Goal: Task Accomplishment & Management: Use online tool/utility

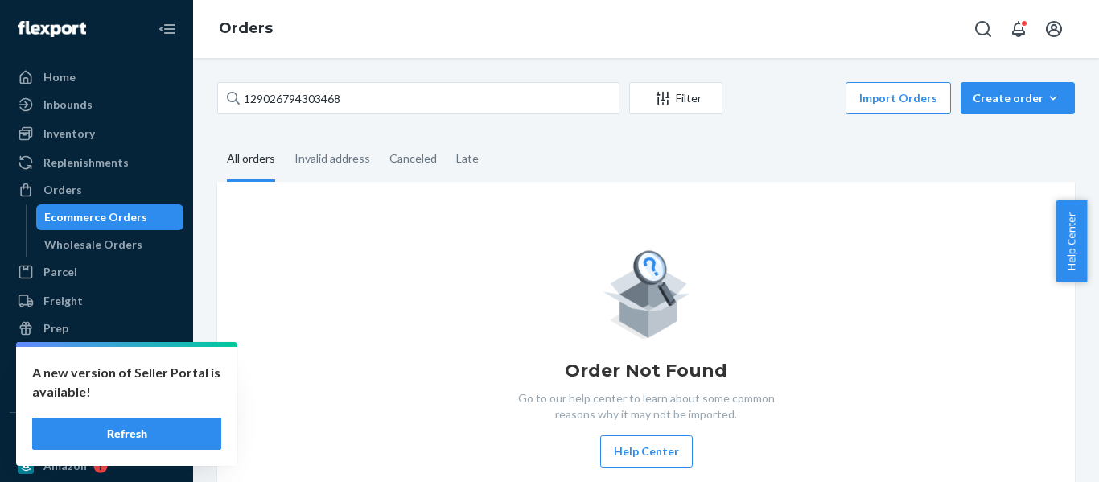
scroll to position [23, 0]
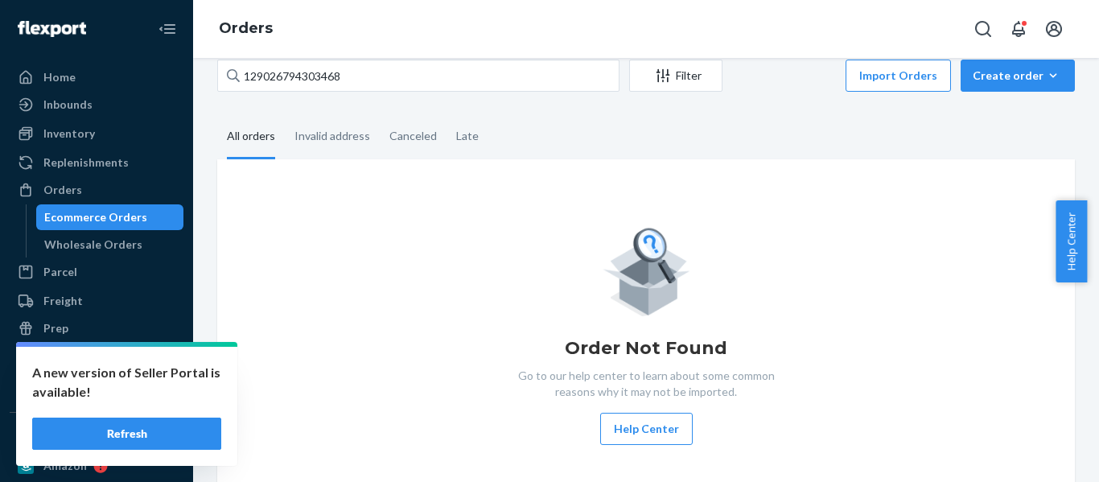
click at [169, 429] on button "Refresh" at bounding box center [126, 434] width 189 height 32
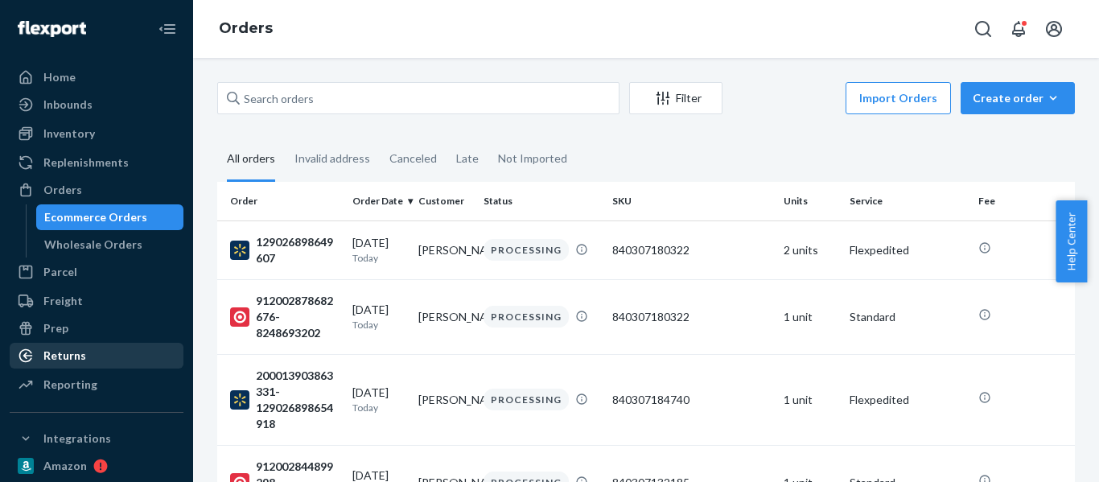
click at [84, 356] on div "Returns" at bounding box center [96, 355] width 171 height 23
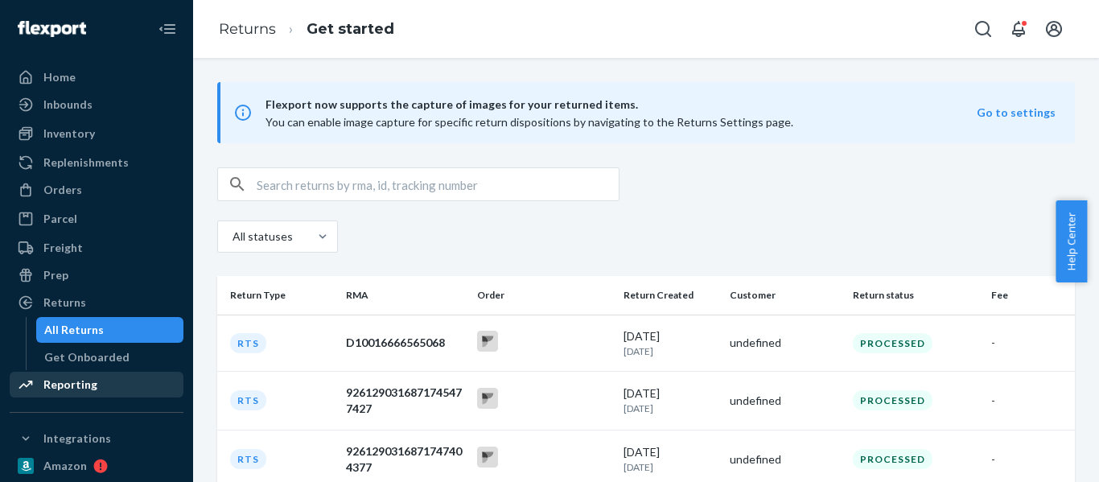
click at [85, 384] on div "Reporting" at bounding box center [70, 384] width 54 height 16
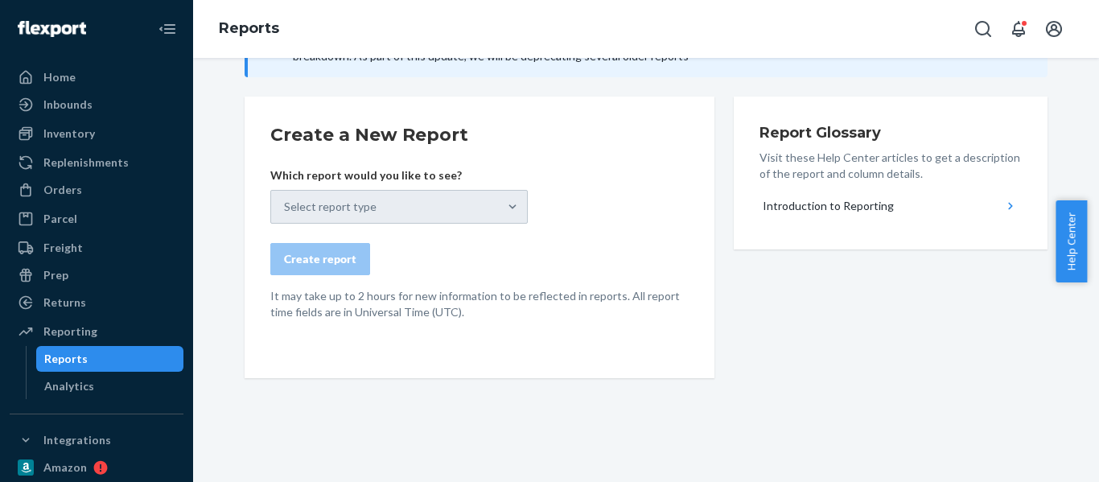
scroll to position [83, 0]
click at [422, 211] on div "Select report type" at bounding box center [398, 206] width 257 height 34
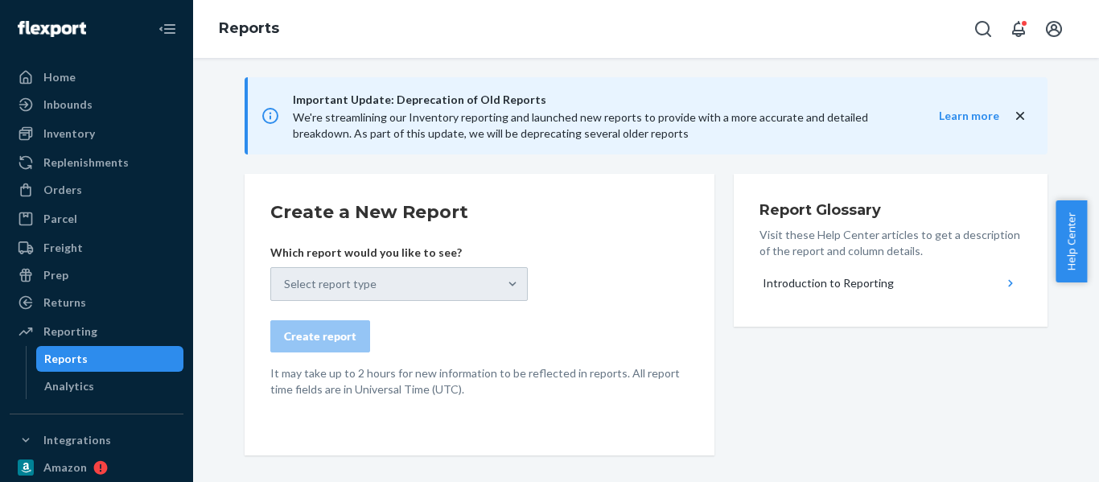
scroll to position [2, 0]
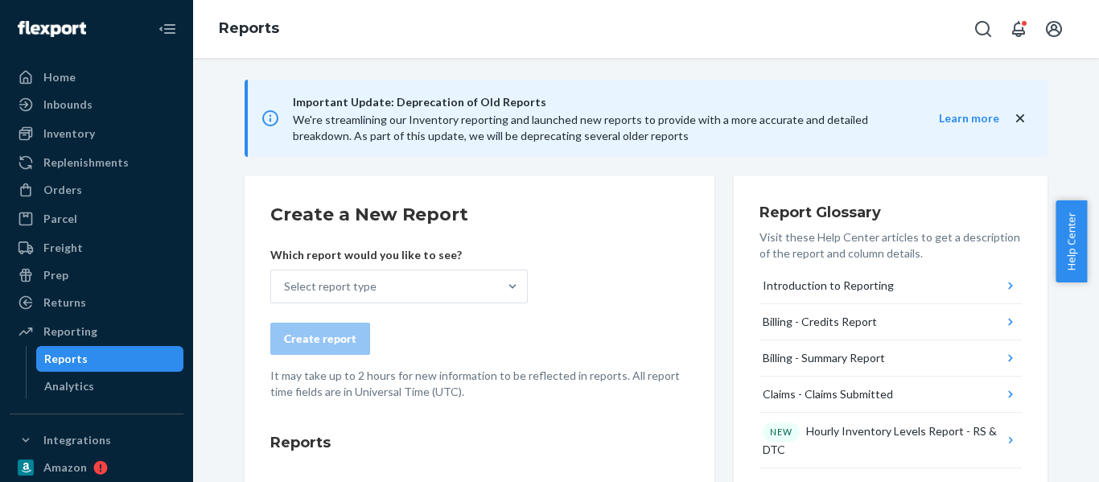
click at [1019, 118] on icon "close" at bounding box center [1020, 118] width 16 height 16
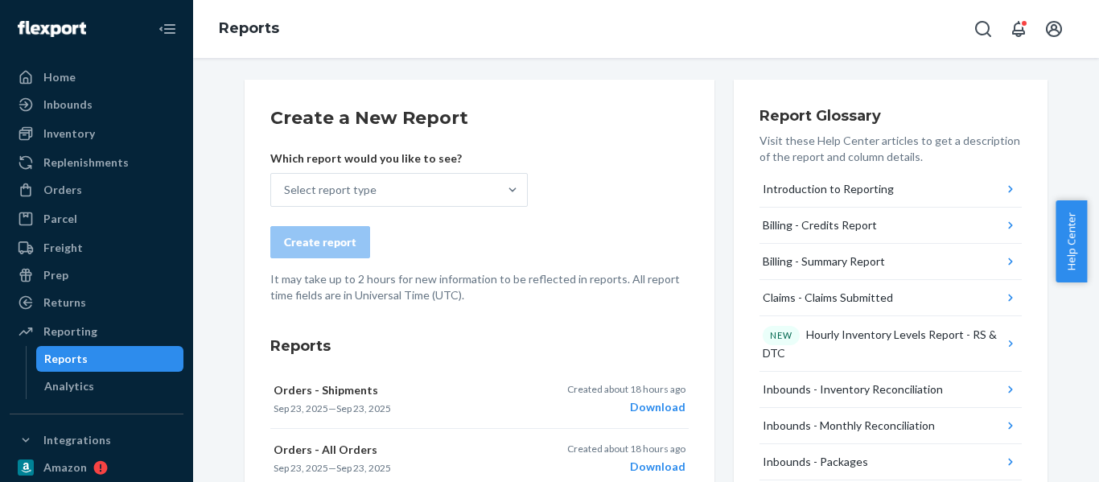
scroll to position [0, 0]
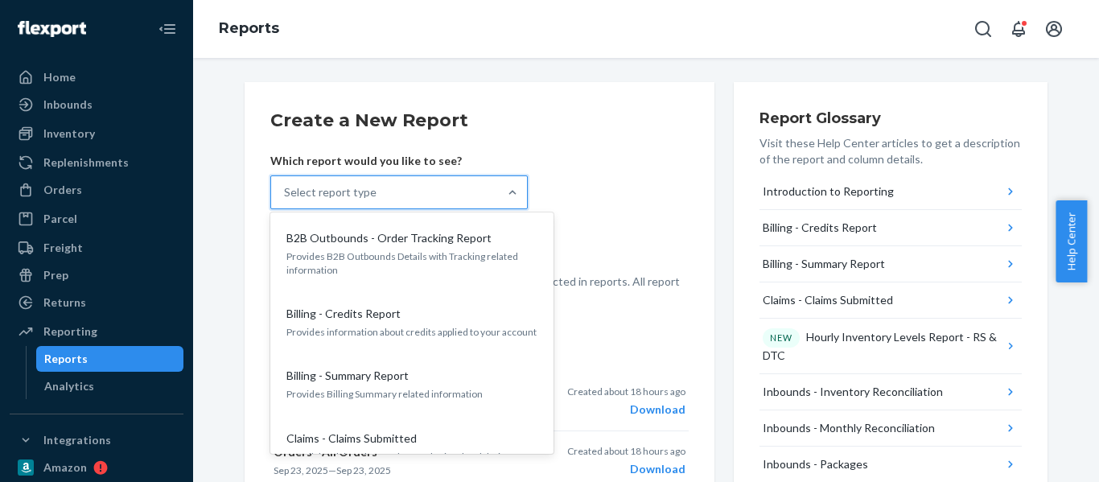
click at [471, 195] on div "Select report type" at bounding box center [384, 192] width 227 height 32
click at [286, 195] on input "option B2B Outbounds - Order Tracking Report focused, 1 of 36. 36 results avail…" at bounding box center [285, 192] width 2 height 16
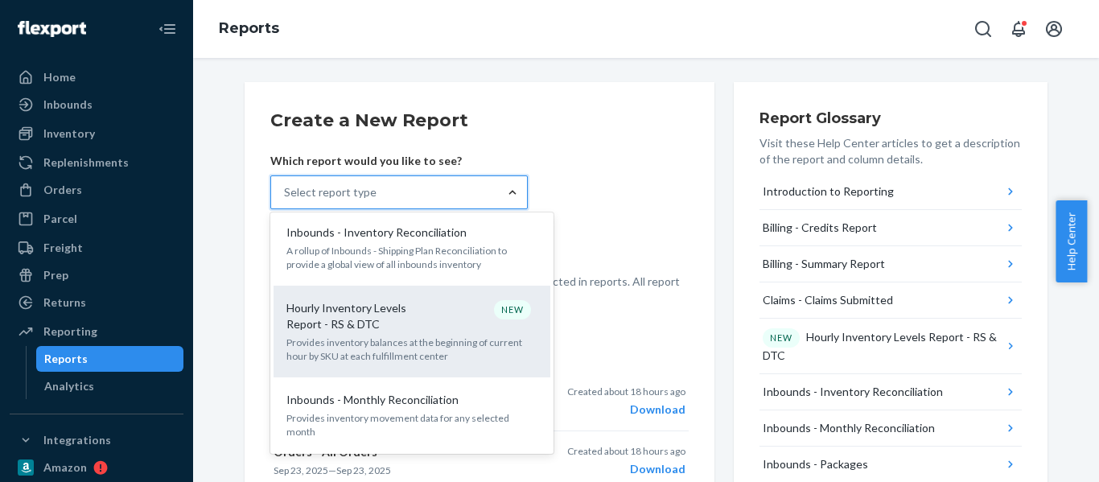
scroll to position [348, 0]
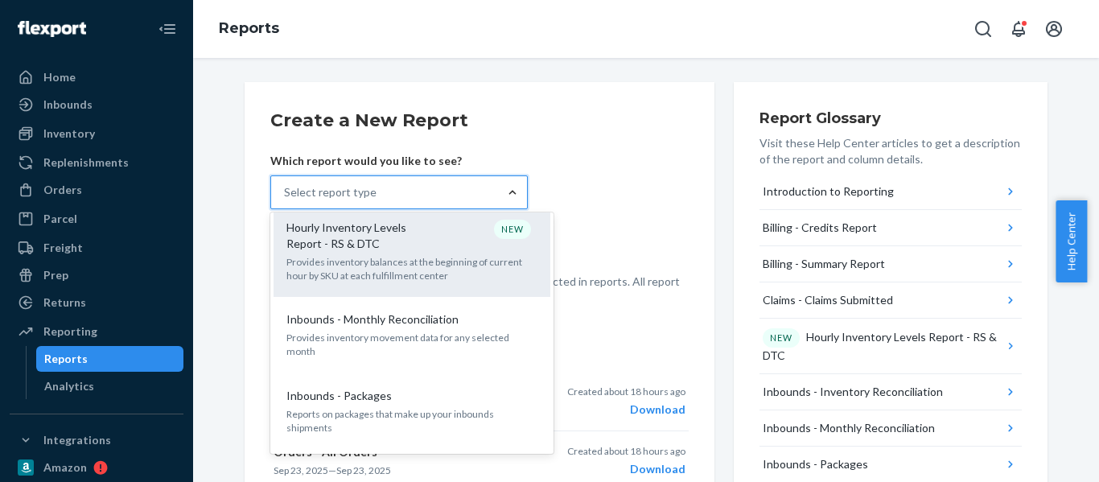
click at [389, 257] on p "Provides inventory balances at the beginning of current hour by SKU at each ful…" at bounding box center [411, 268] width 251 height 27
click at [286, 200] on input "option Hourly Inventory Levels Report - RS & DTC focused, 6 of 36. 36 results a…" at bounding box center [285, 192] width 2 height 16
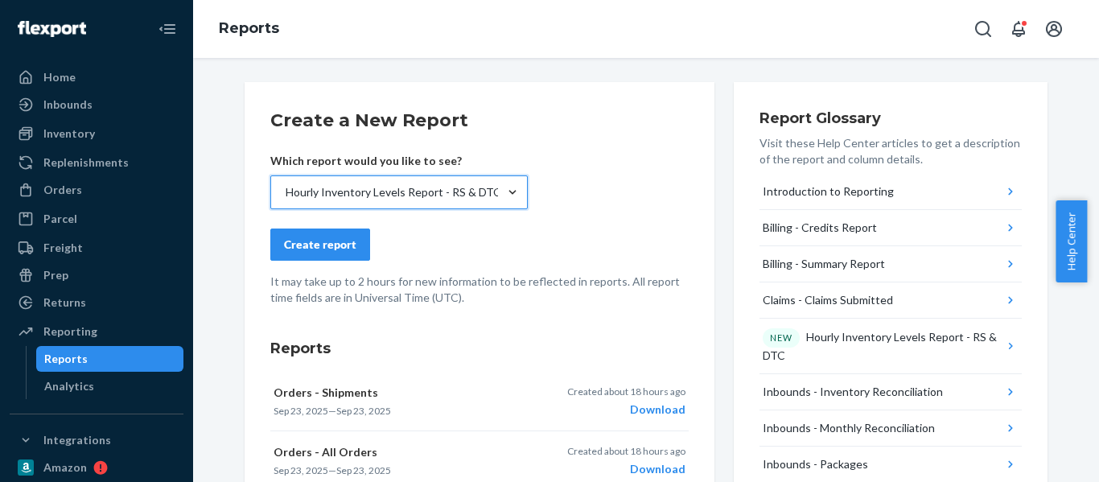
click at [324, 236] on button "Create report" at bounding box center [320, 244] width 100 height 32
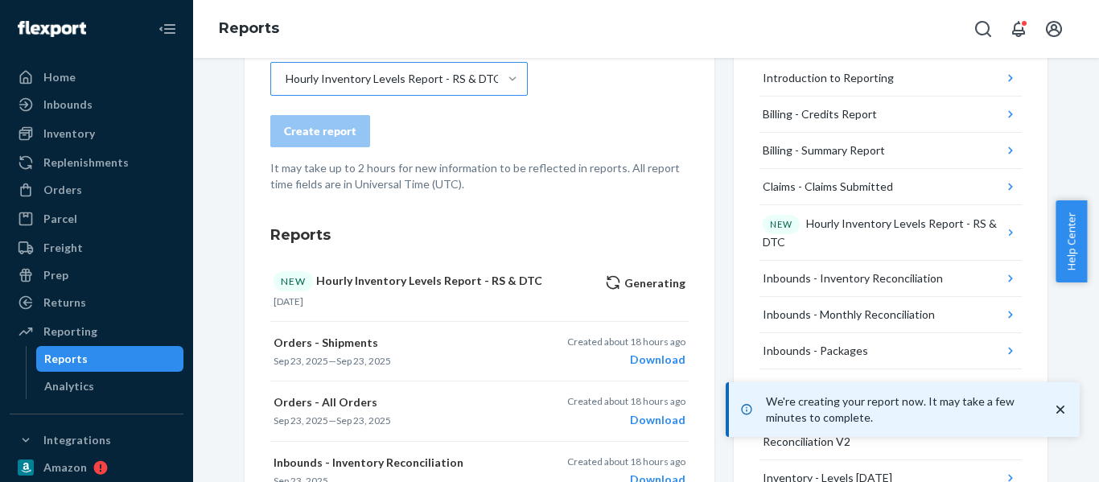
scroll to position [134, 0]
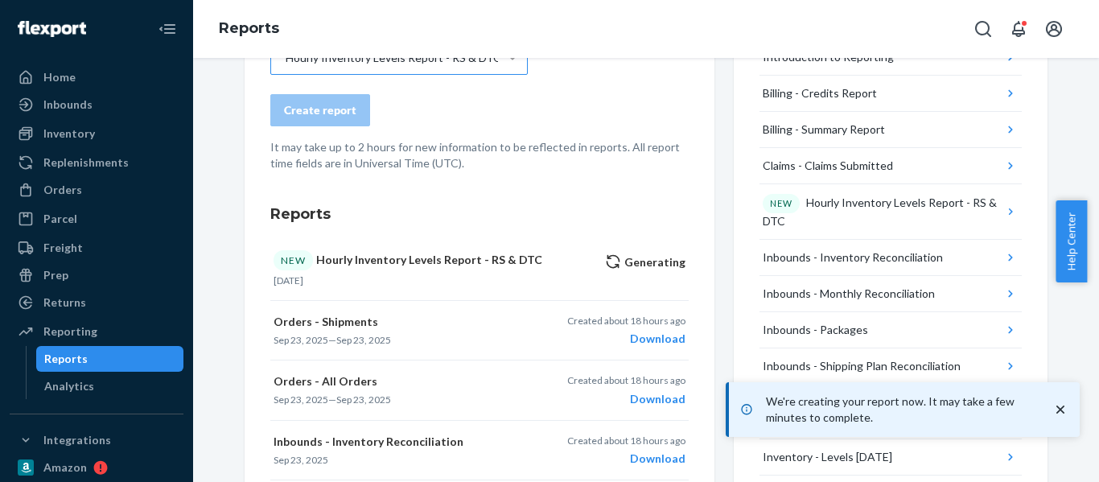
click at [1060, 405] on icon "close toast" at bounding box center [1060, 409] width 16 height 16
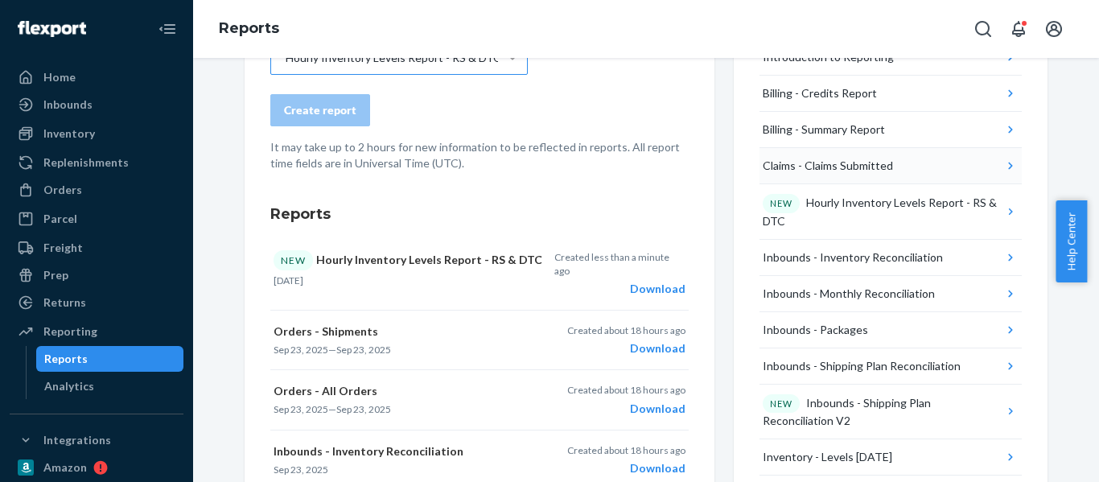
drag, startPoint x: 644, startPoint y: 274, endPoint x: 920, endPoint y: 158, distance: 299.0
click at [644, 281] on div "Download" at bounding box center [619, 289] width 131 height 16
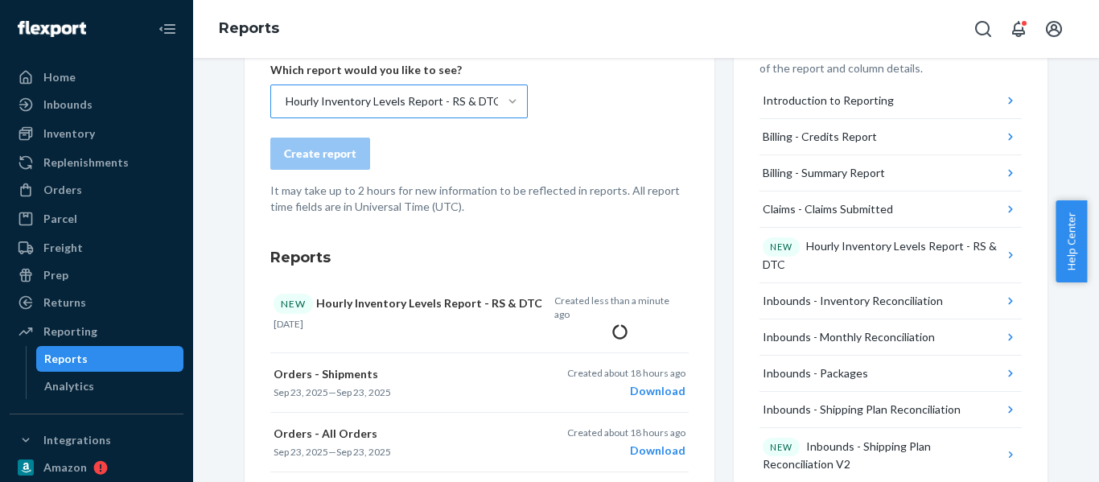
scroll to position [80, 0]
